Goal: Transaction & Acquisition: Book appointment/travel/reservation

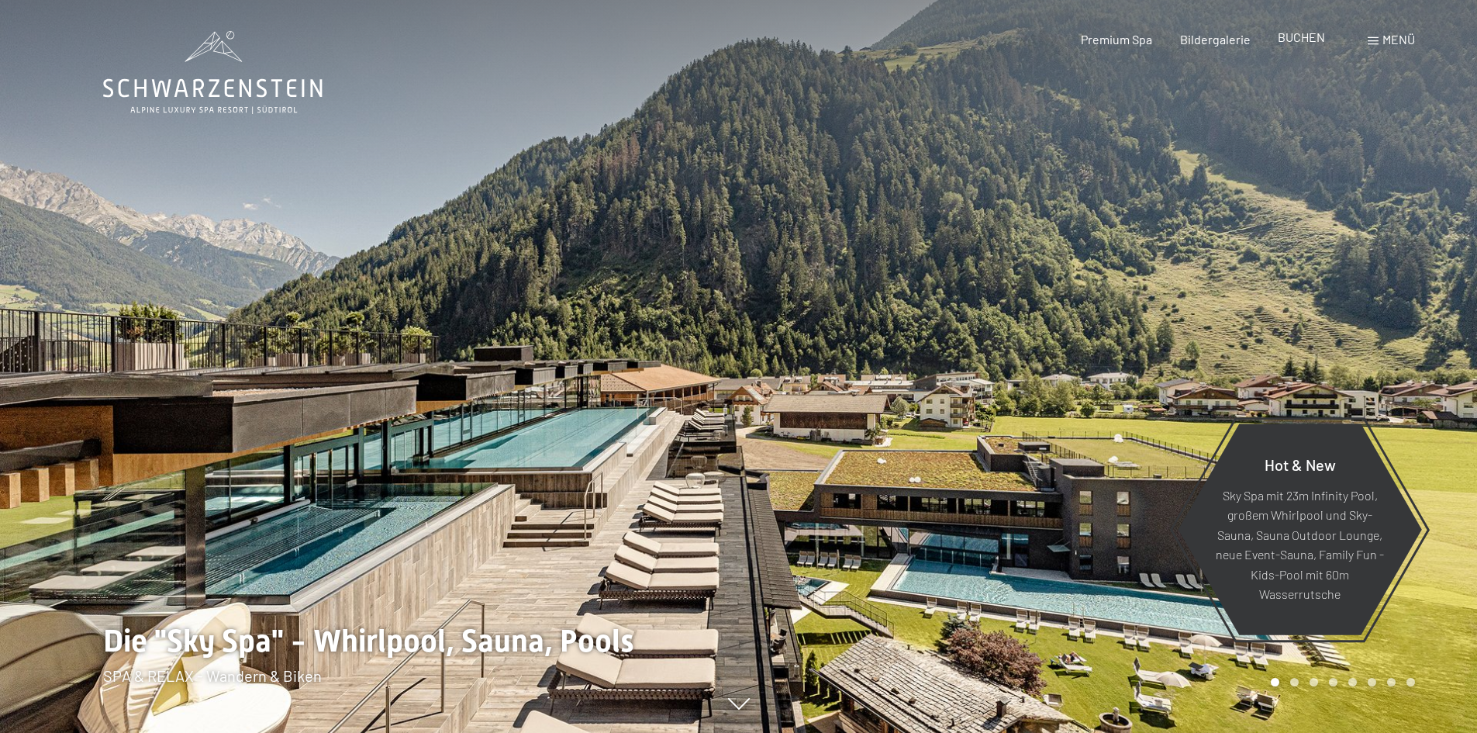
click at [1304, 38] on span "BUCHEN" at bounding box center [1301, 36] width 47 height 15
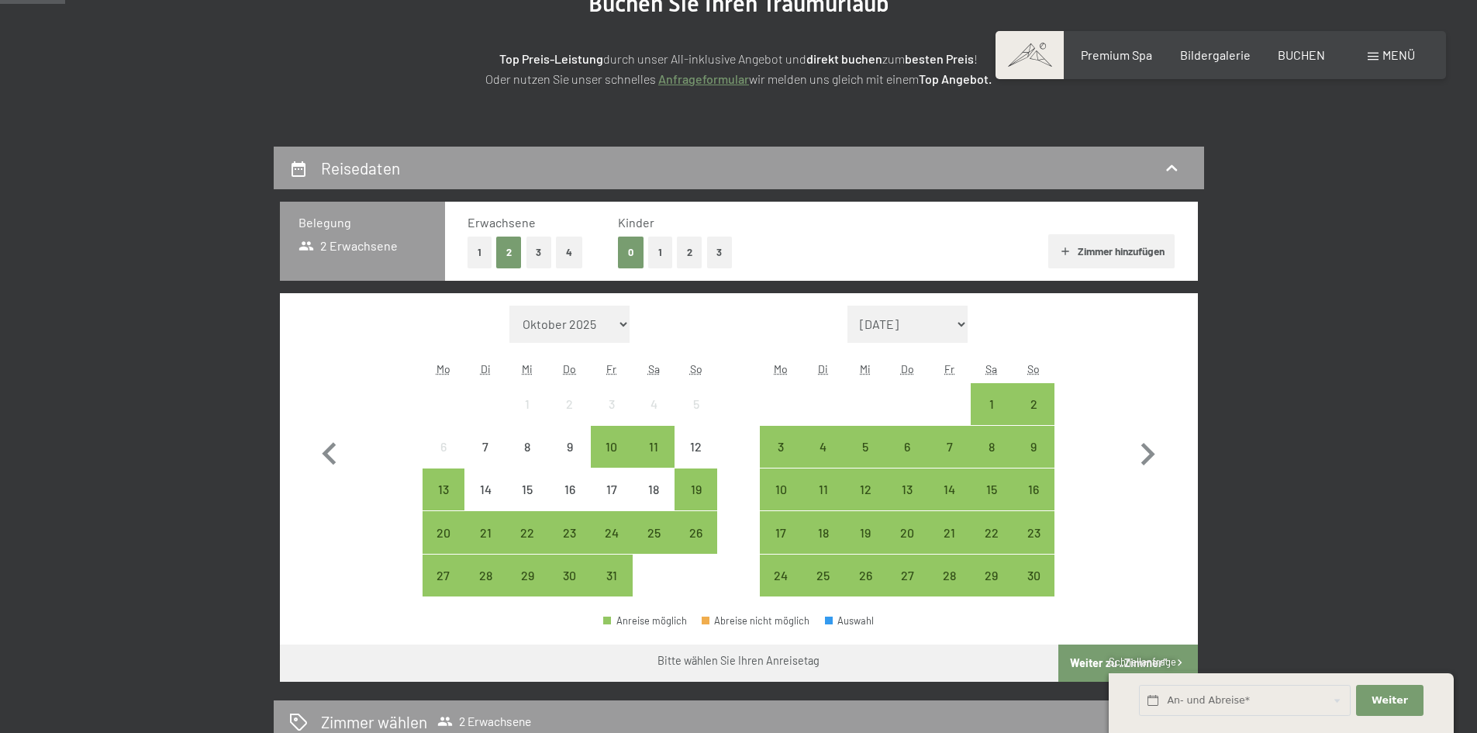
scroll to position [233, 0]
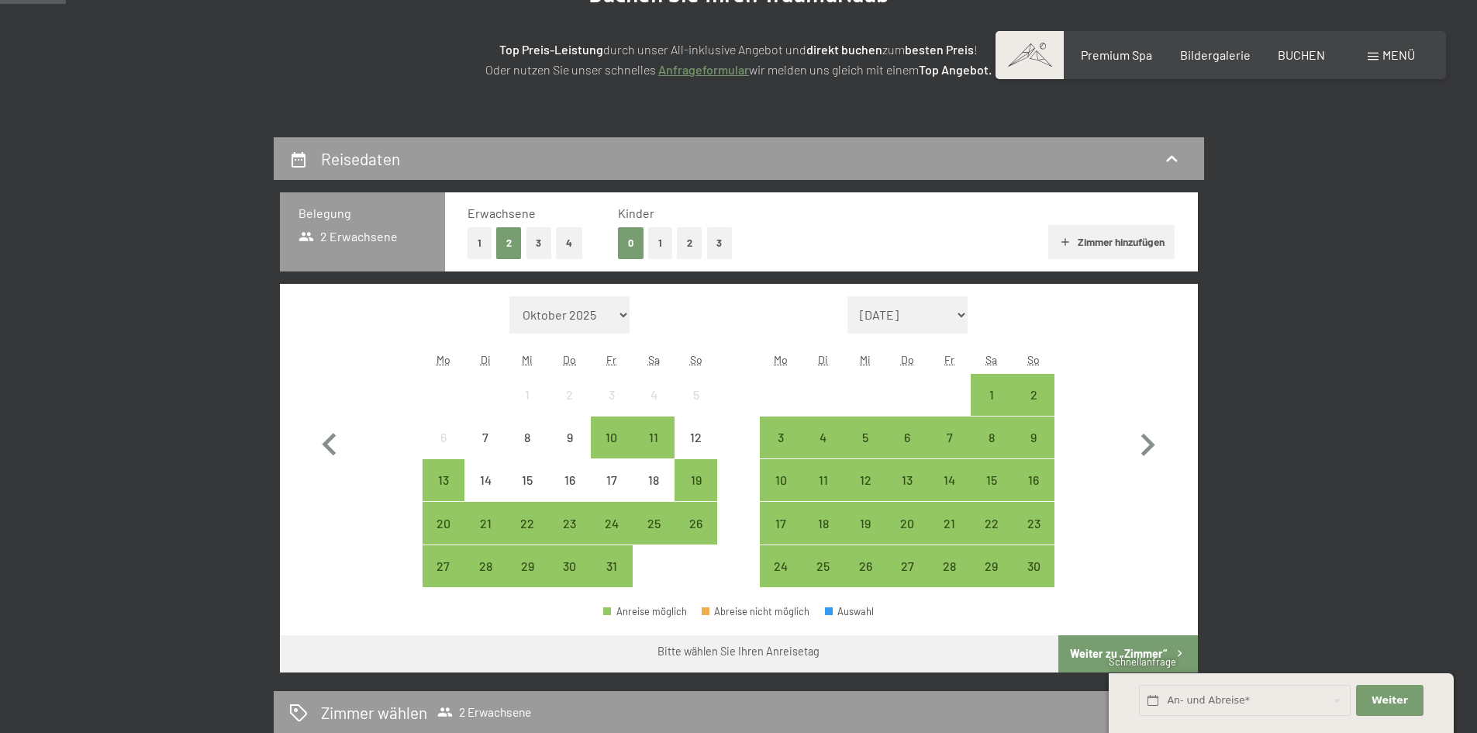
click at [659, 242] on button "1" at bounding box center [660, 243] width 24 height 32
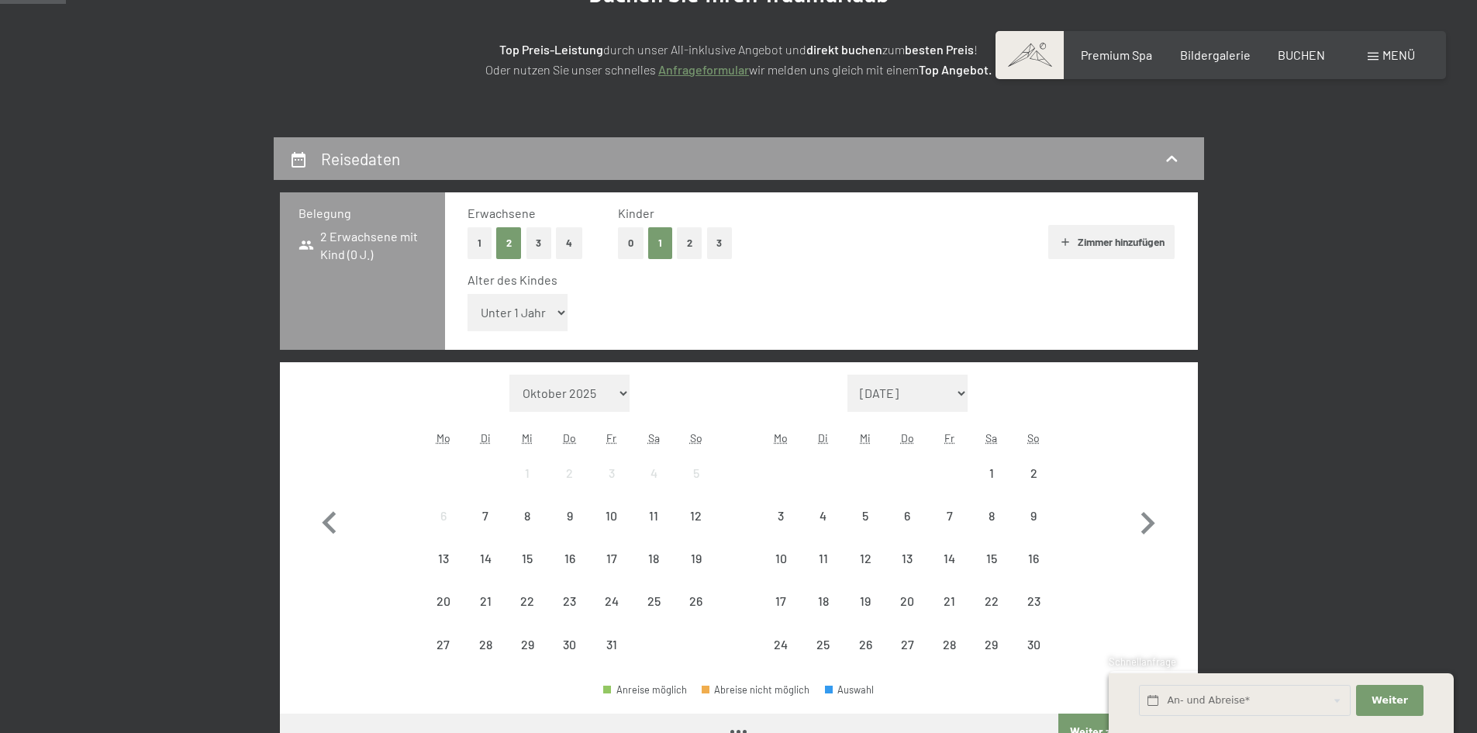
click at [517, 315] on select "Unter 1 Jahr 1 Jahr 2 Jahre 3 Jahre 4 Jahre 5 Jahre 6 Jahre 7 Jahre 8 Jahre 9 J…" at bounding box center [518, 312] width 101 height 37
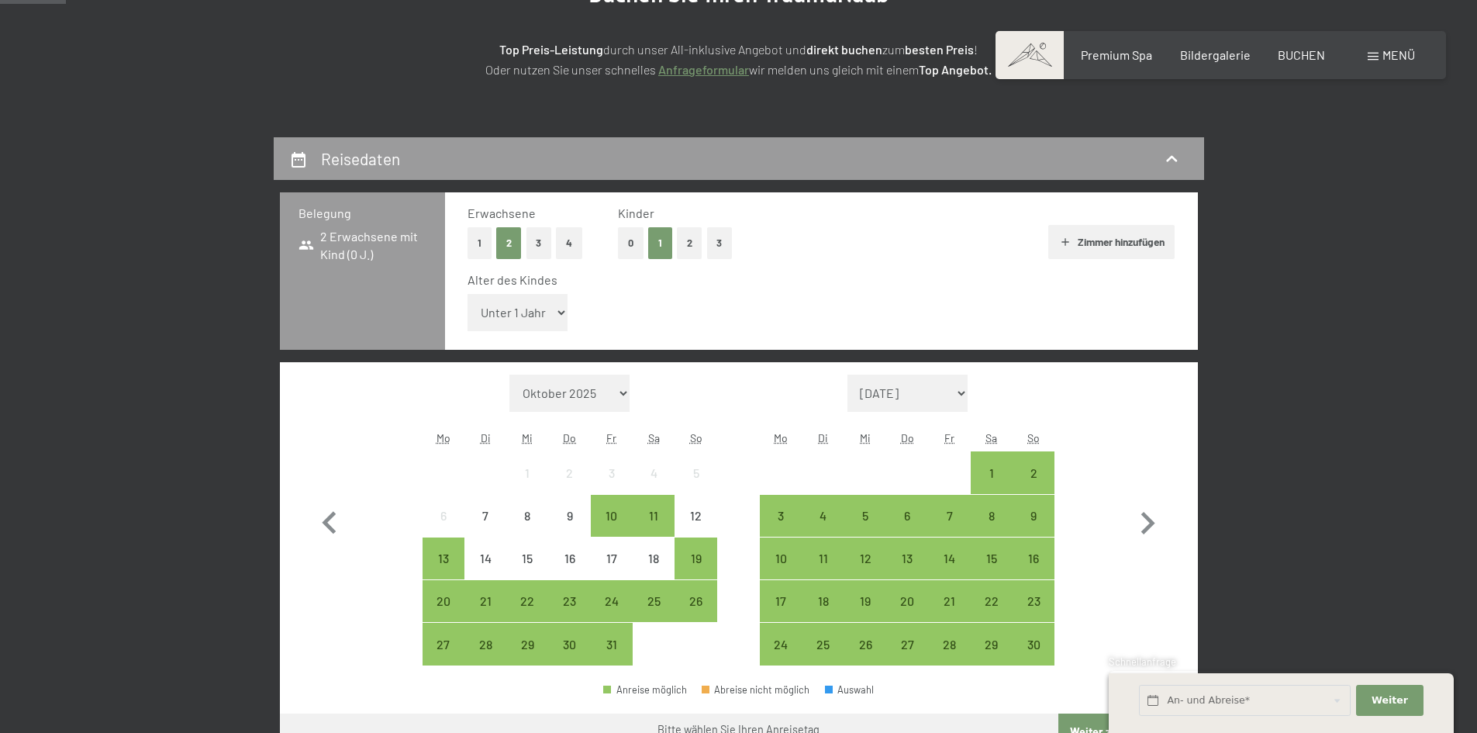
select select "8"
click at [468, 294] on select "Unter 1 Jahr 1 Jahr 2 Jahre 3 Jahre 4 Jahre 5 Jahre 6 Jahre 7 Jahre 8 Jahre 9 J…" at bounding box center [518, 312] width 101 height 37
click at [1146, 523] on icon "button" at bounding box center [1147, 523] width 45 height 45
select select "2025-11-01"
select select "2025-12-01"
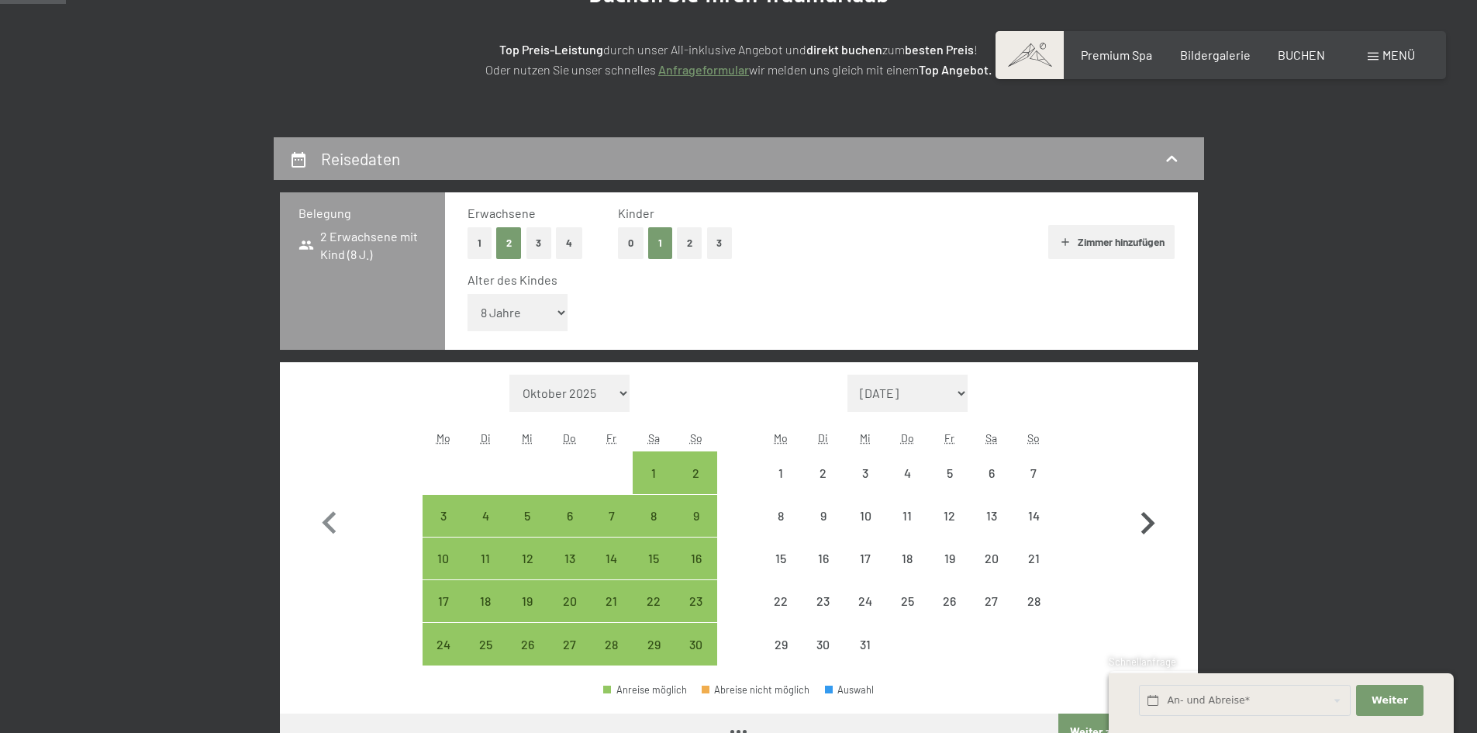
click at [1146, 523] on icon "button" at bounding box center [1147, 523] width 45 height 45
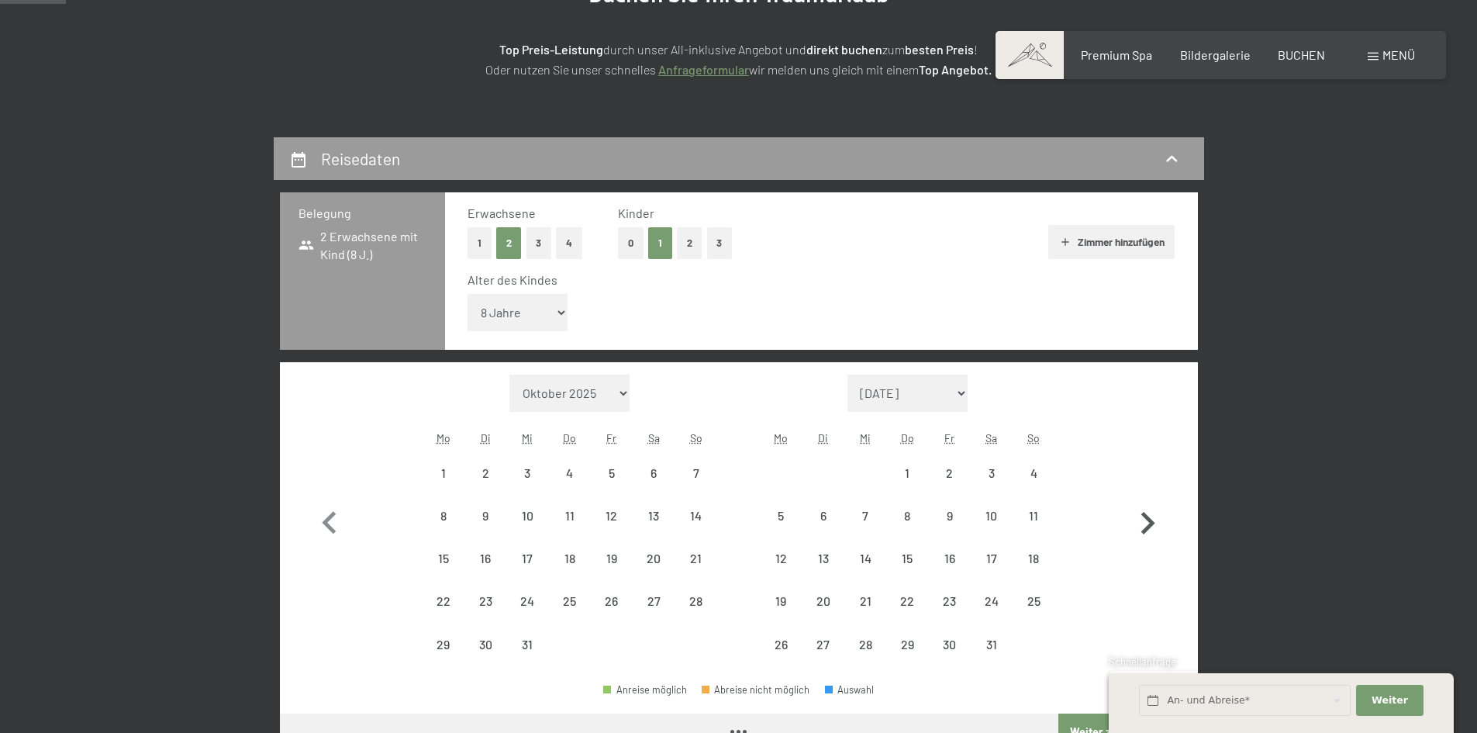
click at [1146, 523] on icon "button" at bounding box center [1147, 523] width 45 height 45
select select "2026-02-01"
select select "2026-03-01"
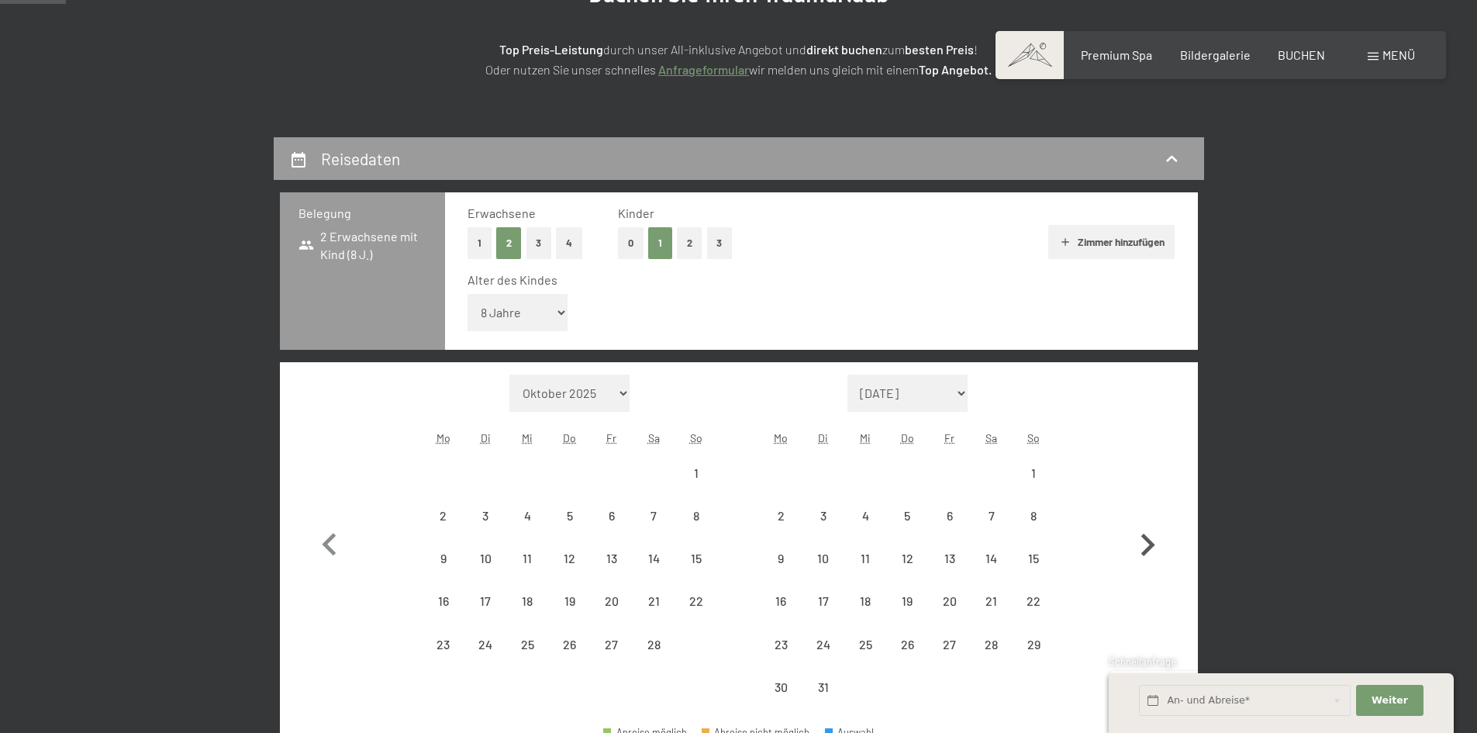
click at [1146, 523] on icon "button" at bounding box center [1147, 545] width 45 height 45
select select "2026-04-01"
select select "2026-05-01"
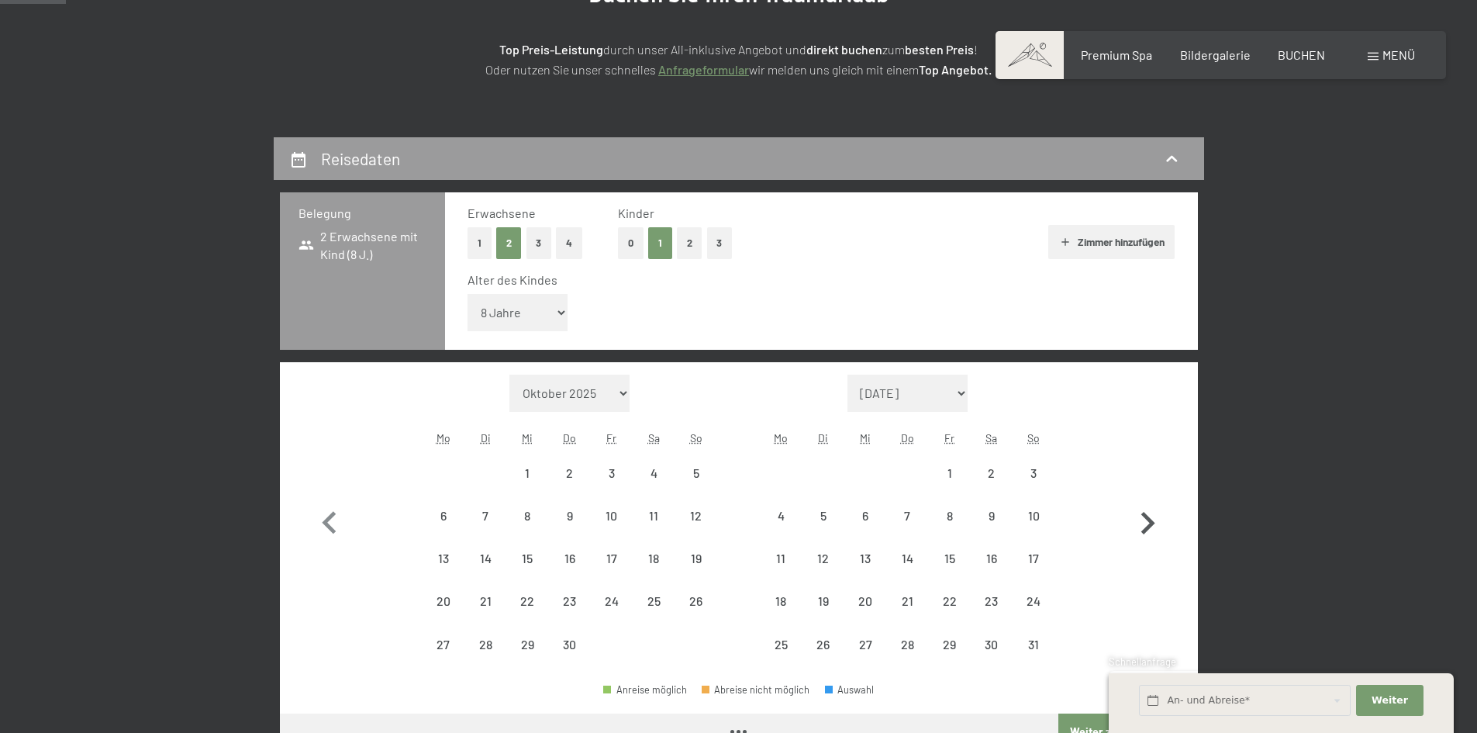
click at [1146, 523] on icon "button" at bounding box center [1147, 523] width 45 height 45
select select "2026-05-01"
select select "2026-06-01"
click at [1146, 523] on icon "button" at bounding box center [1147, 523] width 45 height 45
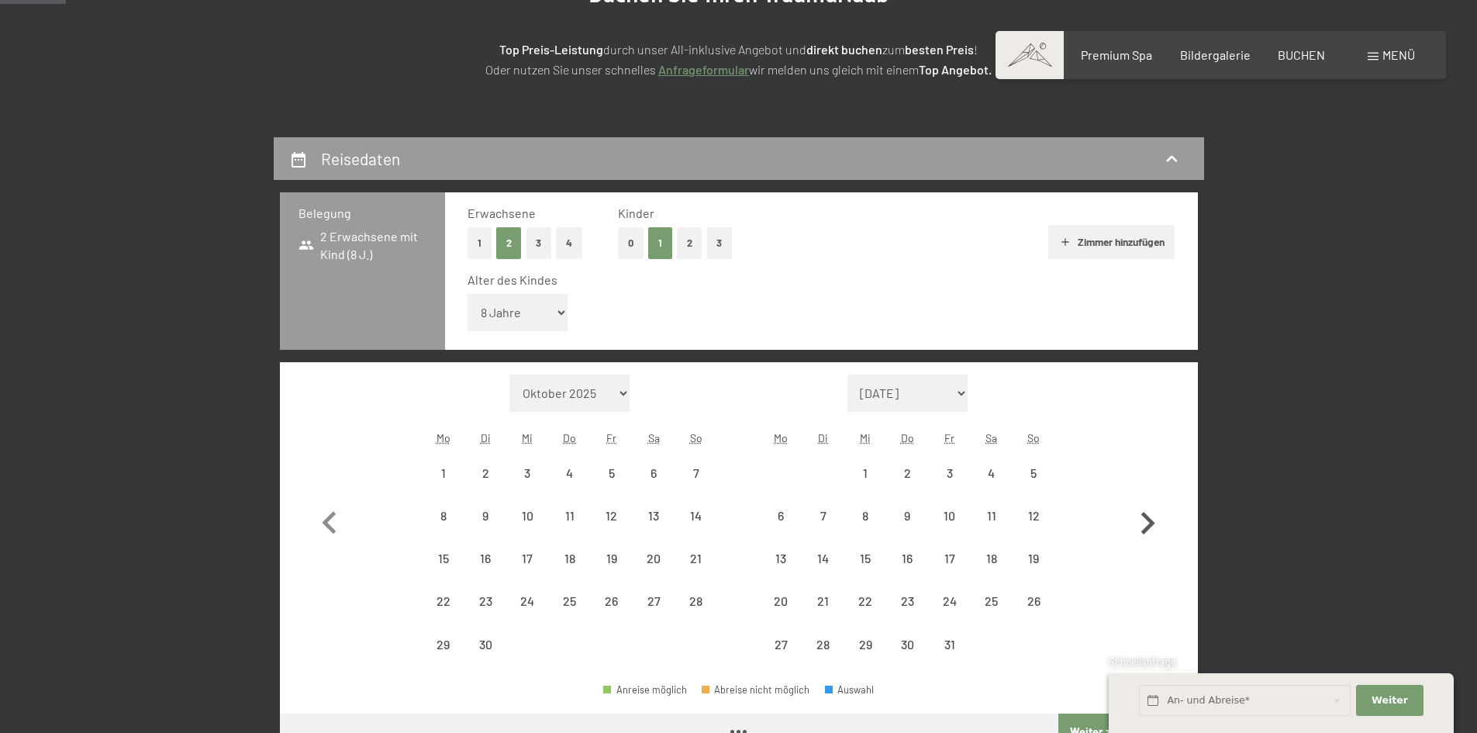
click at [1146, 523] on icon "button" at bounding box center [1147, 523] width 45 height 45
select select "2026-08-01"
select select "2026-09-01"
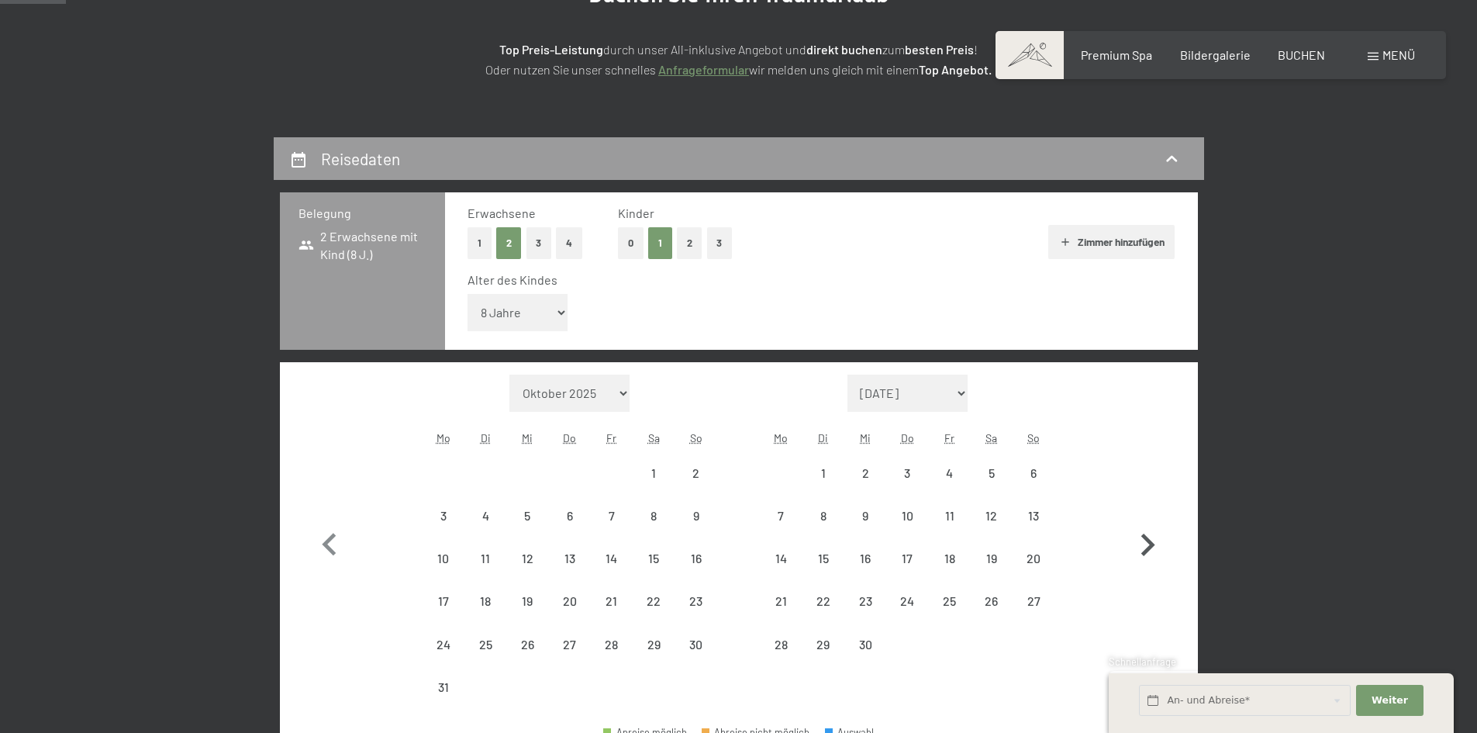
click at [1146, 523] on icon "button" at bounding box center [1147, 545] width 45 height 45
select select "2026-09-01"
select select "2026-10-01"
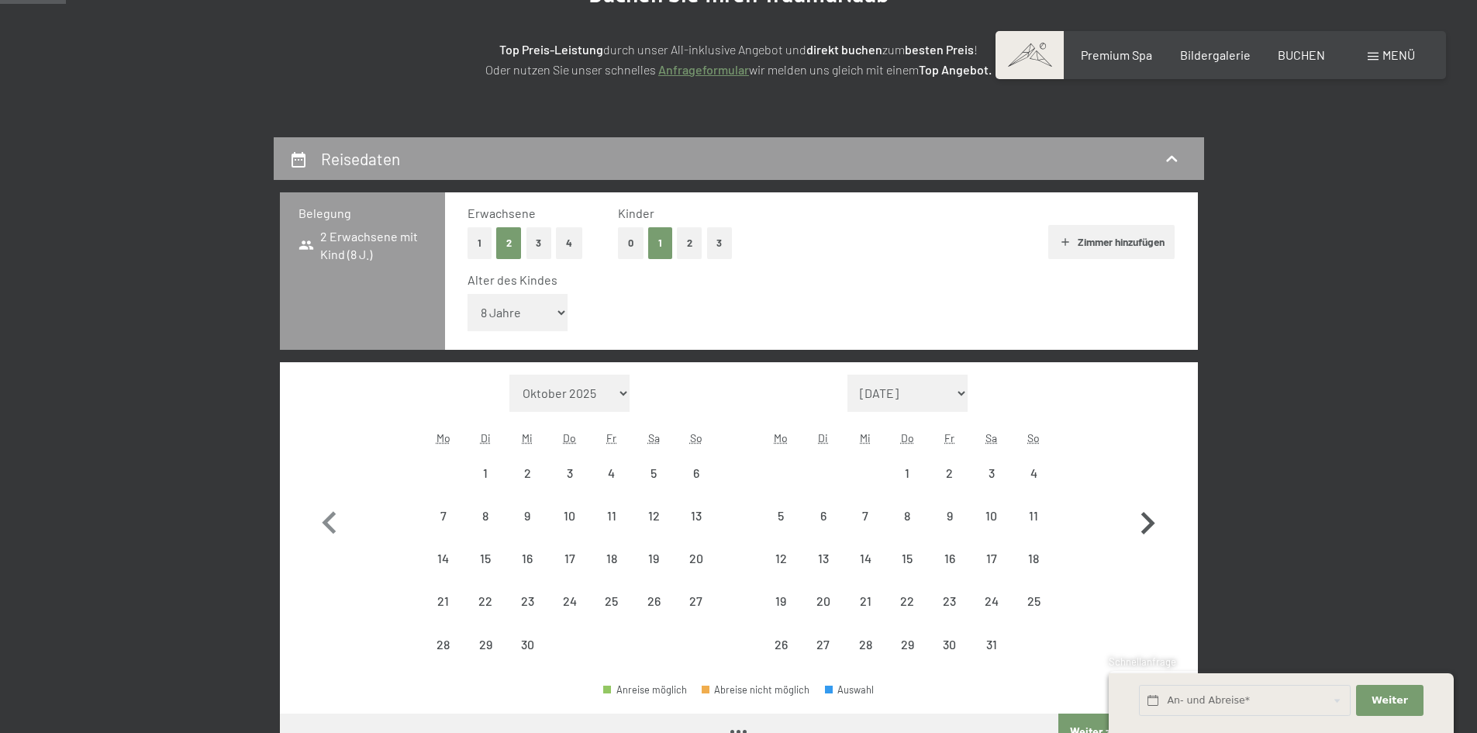
select select "2026-09-01"
select select "2026-10-01"
select select "2026-09-01"
select select "2026-10-01"
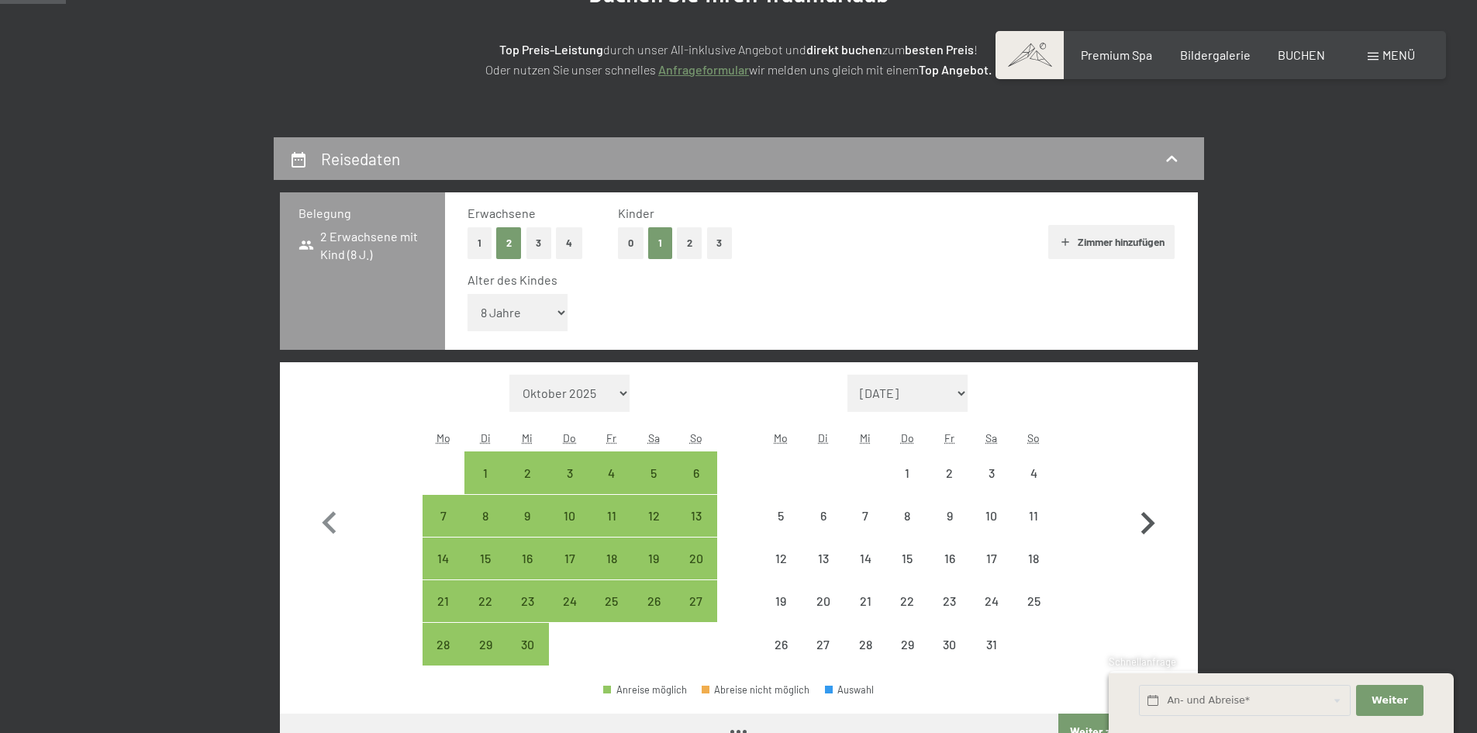
select select "2026-09-01"
select select "2026-10-01"
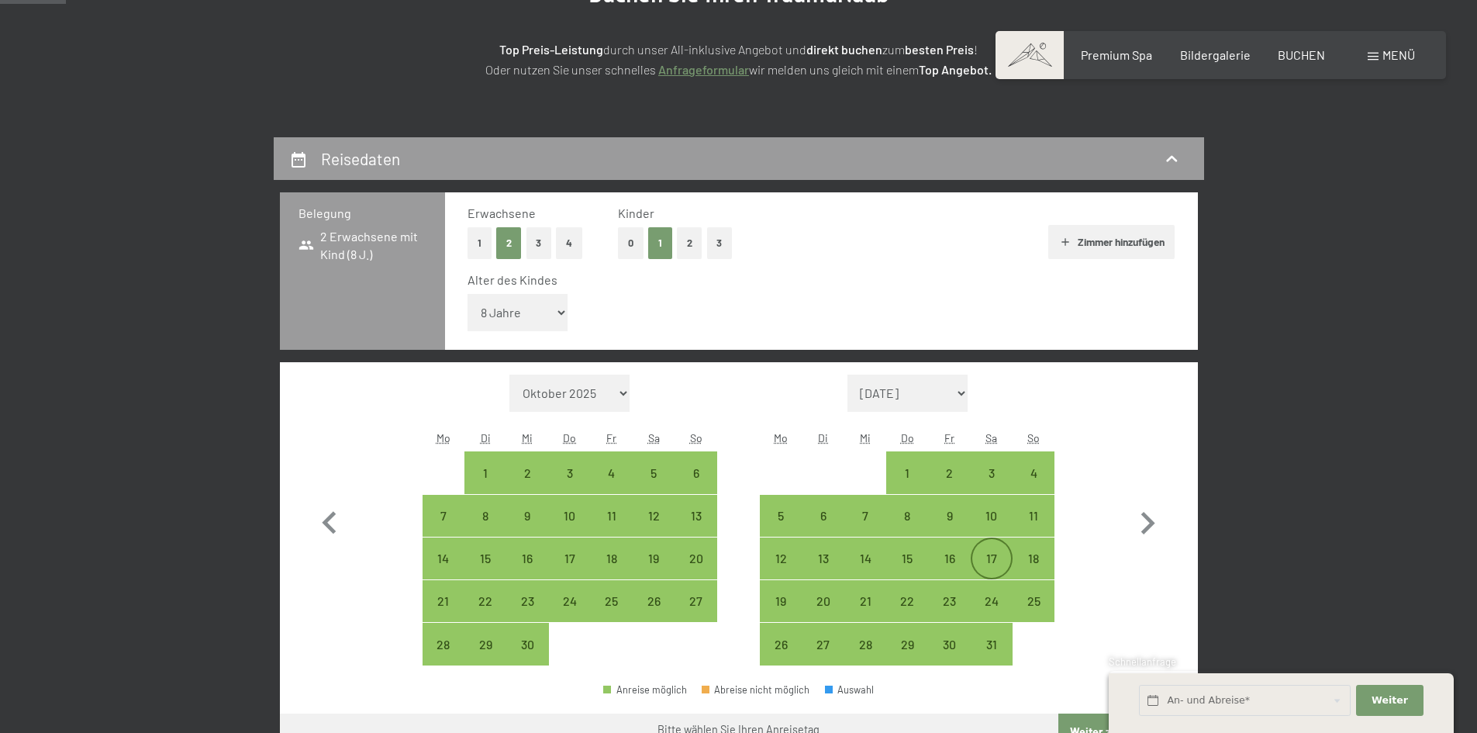
click at [992, 562] on div "17" at bounding box center [992, 571] width 39 height 39
select select "2026-09-01"
select select "2026-10-01"
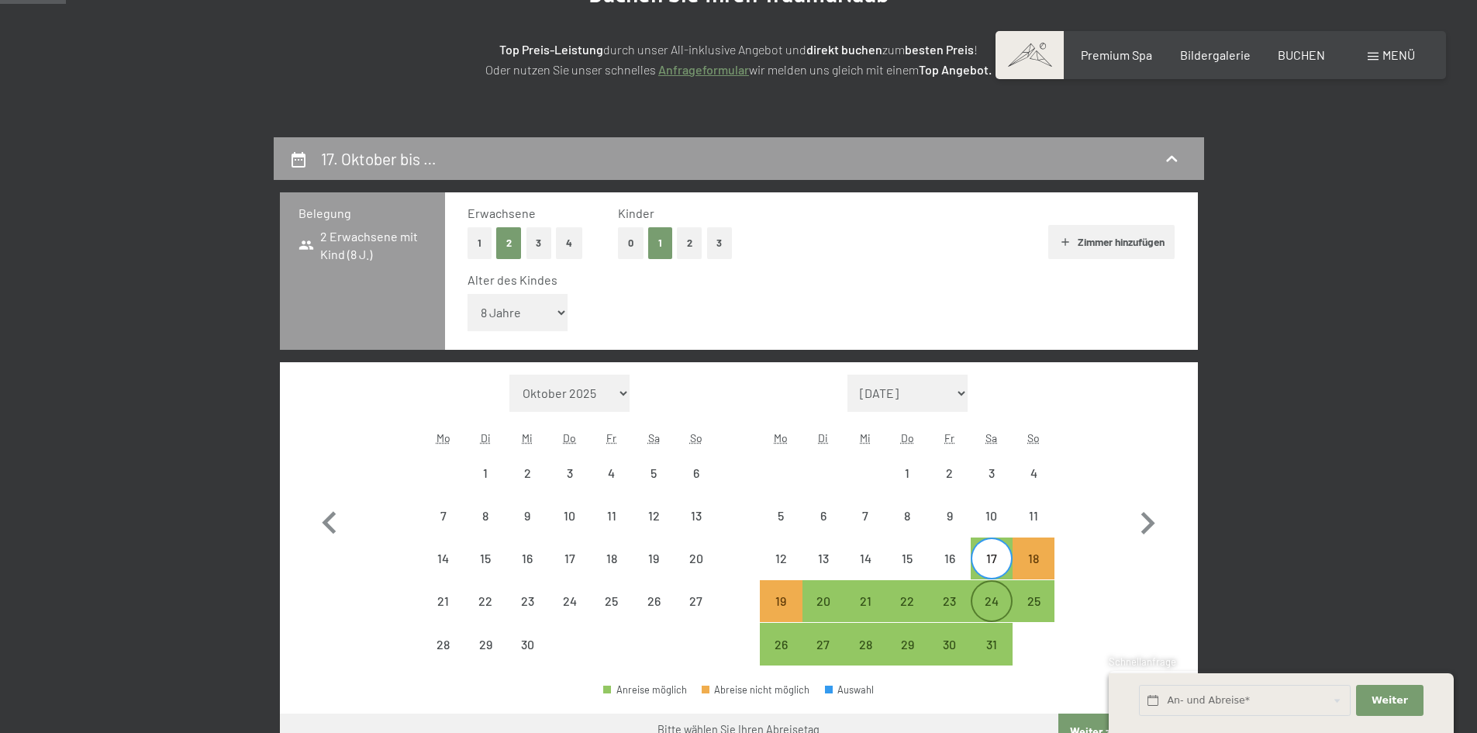
click at [991, 601] on div "24" at bounding box center [992, 614] width 39 height 39
select select "2026-09-01"
select select "2026-10-01"
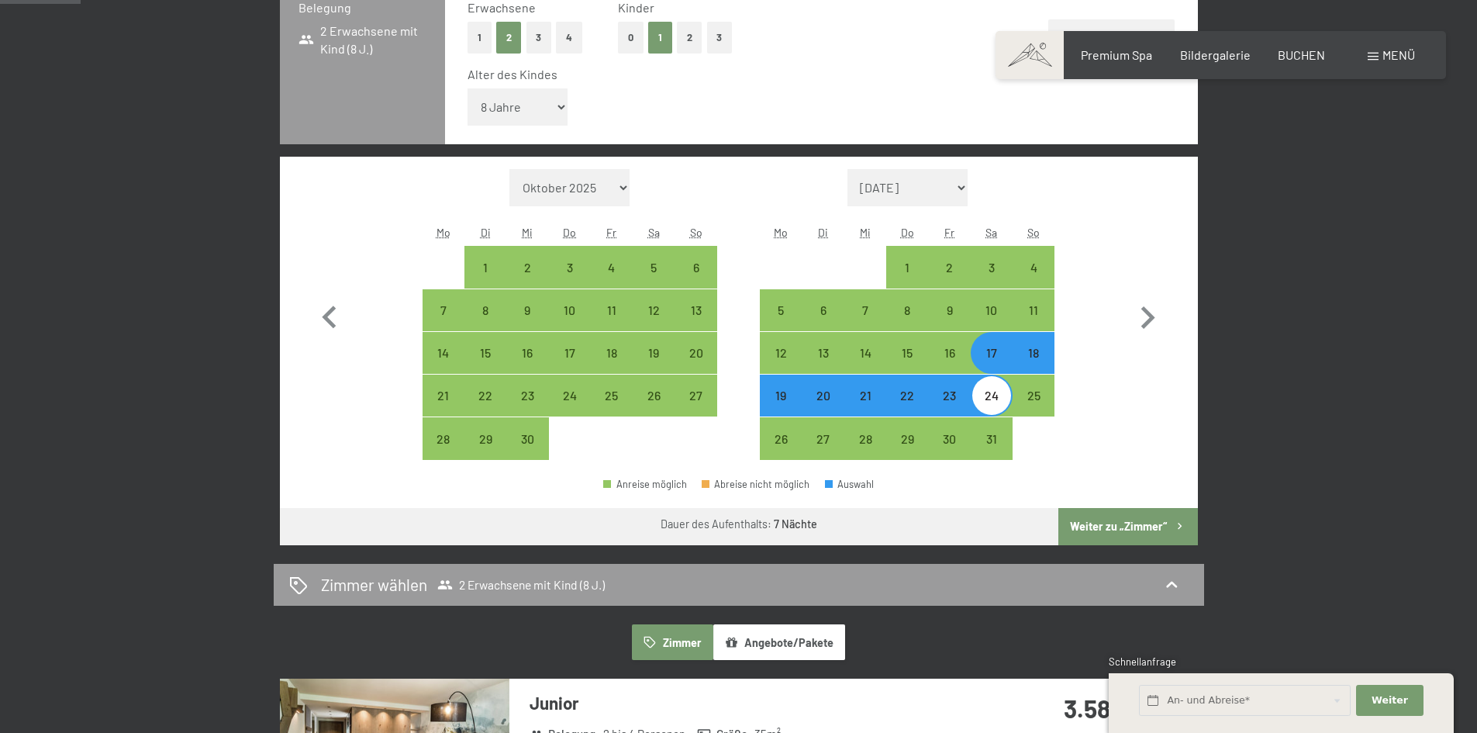
scroll to position [465, 0]
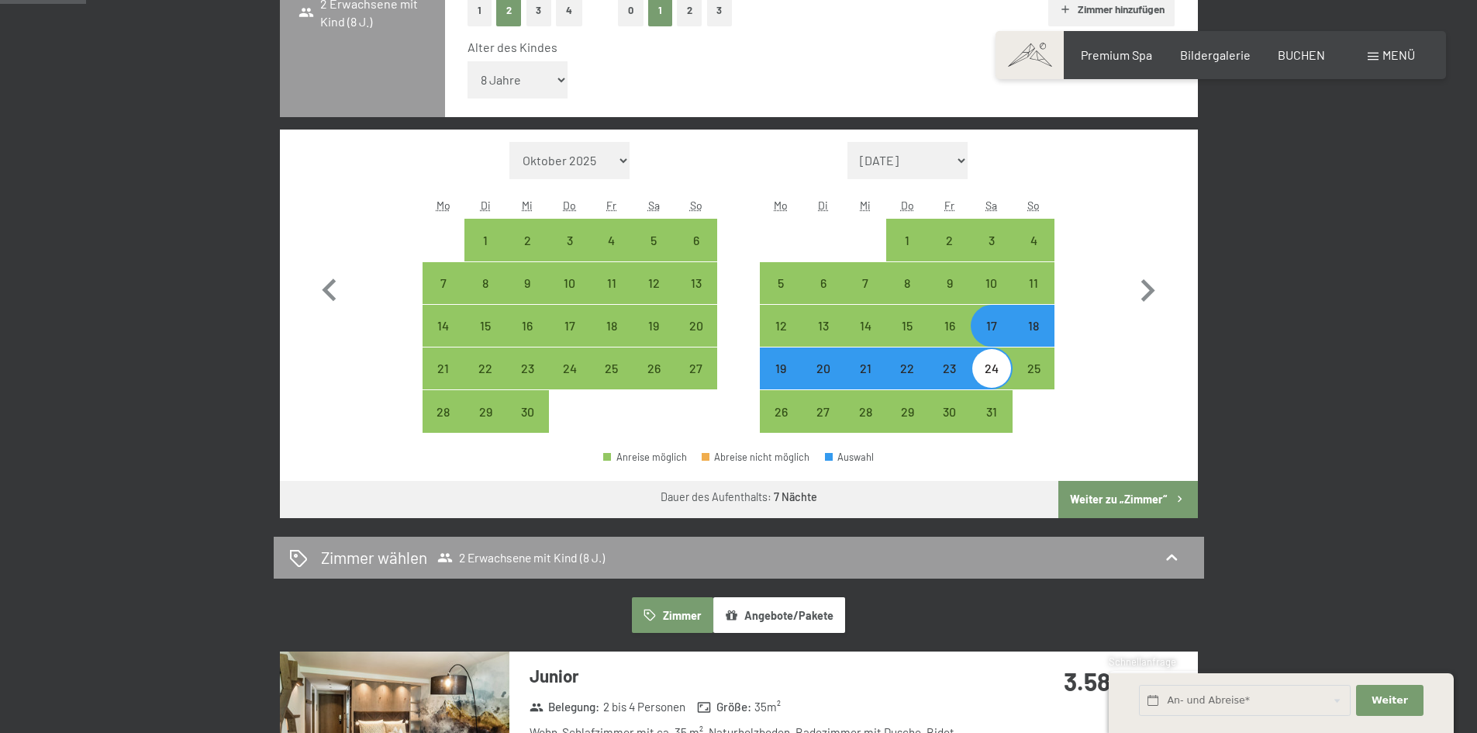
click at [1110, 495] on button "Weiter zu „Zimmer“" at bounding box center [1128, 499] width 139 height 37
select select "2026-09-01"
select select "2026-10-01"
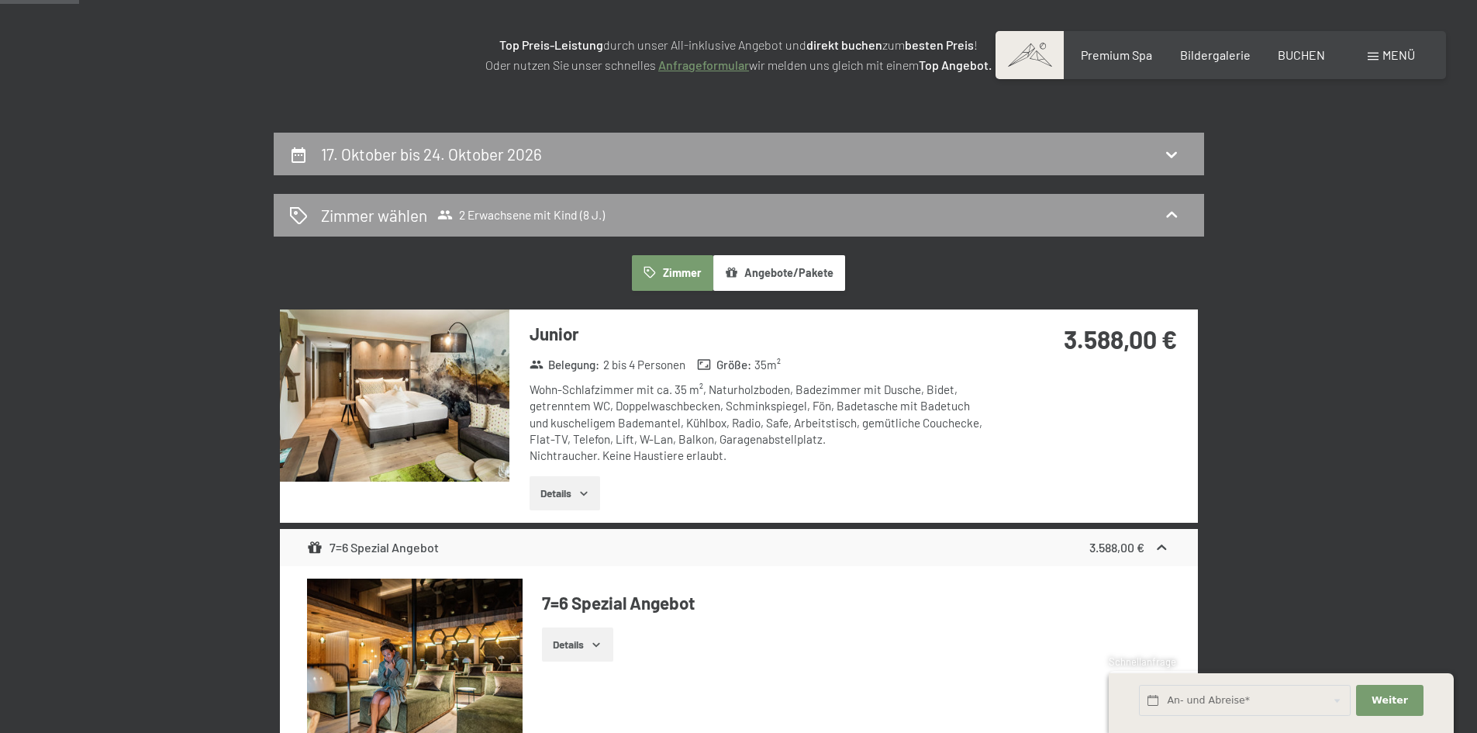
scroll to position [447, 0]
